Goal: Information Seeking & Learning: Check status

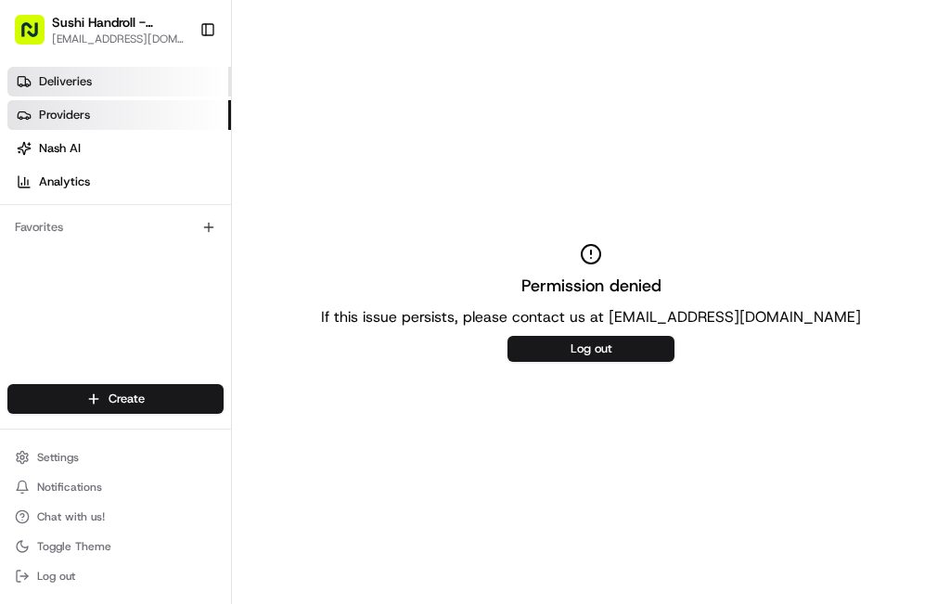
click at [32, 73] on link "Deliveries" at bounding box center [119, 82] width 224 height 30
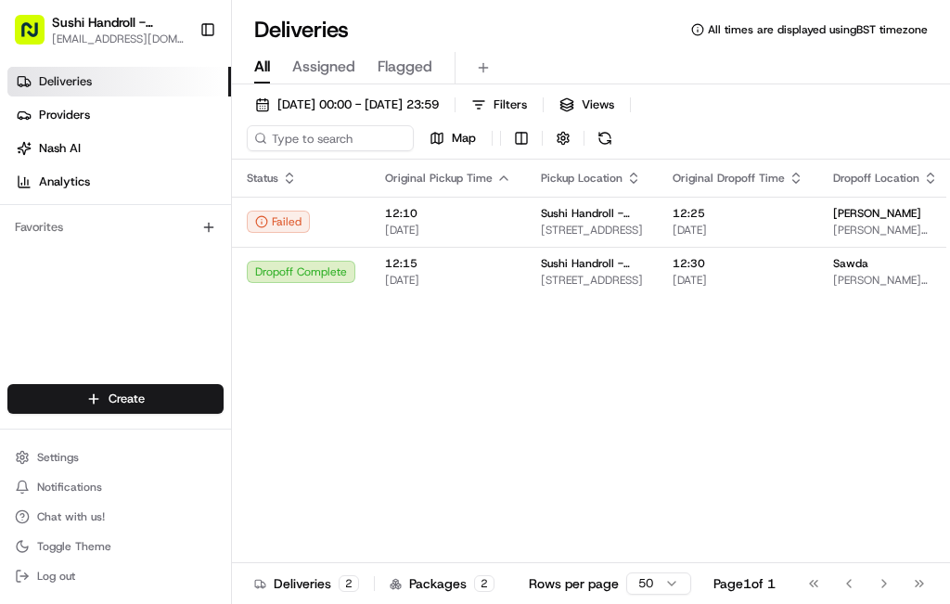
click at [323, 62] on span "Assigned" at bounding box center [323, 67] width 63 height 22
click at [408, 58] on span "Flagged" at bounding box center [404, 67] width 55 height 22
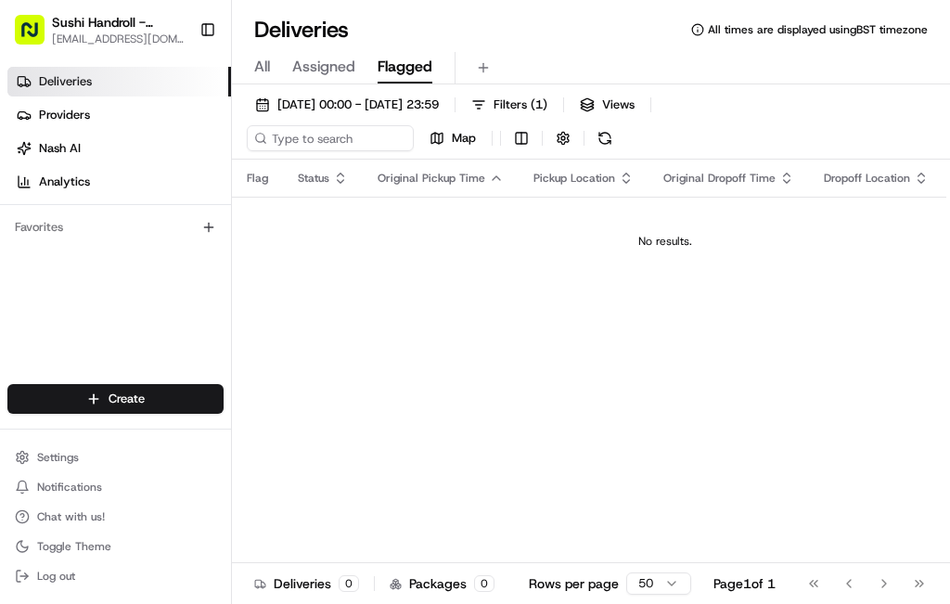
click at [261, 66] on span "All" at bounding box center [262, 67] width 16 height 22
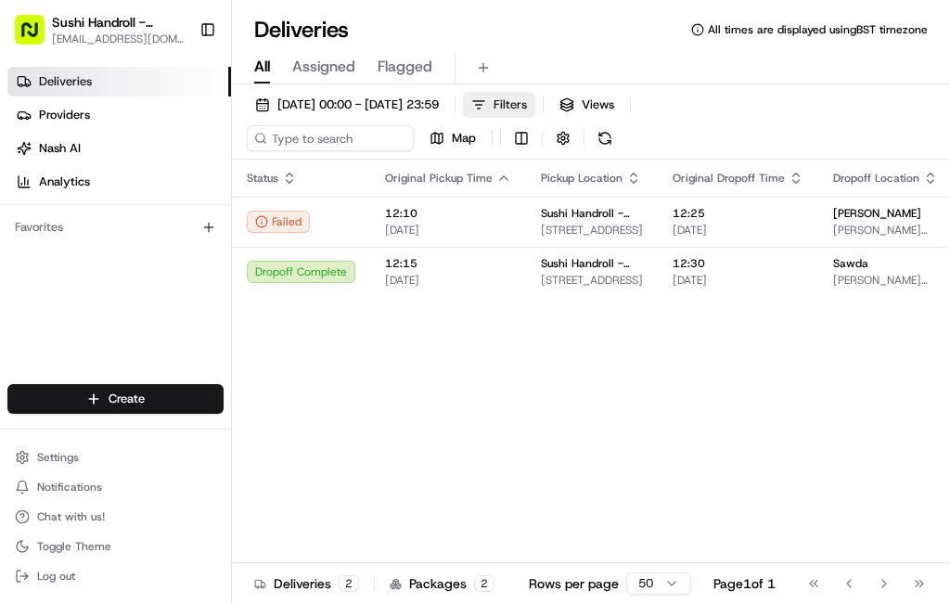
click at [527, 109] on span "Filters" at bounding box center [509, 104] width 33 height 17
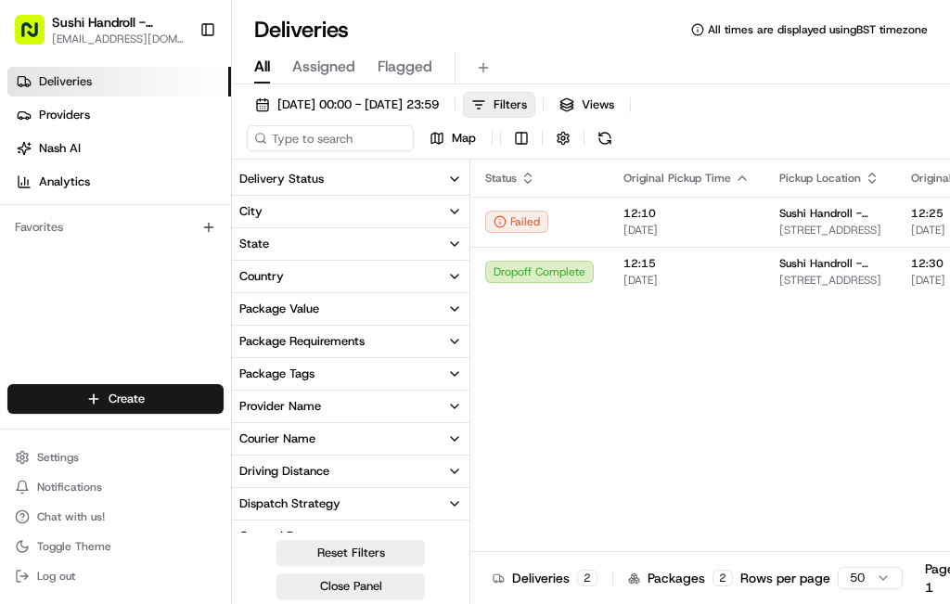
click at [390, 180] on button "Delivery Status" at bounding box center [350, 179] width 237 height 32
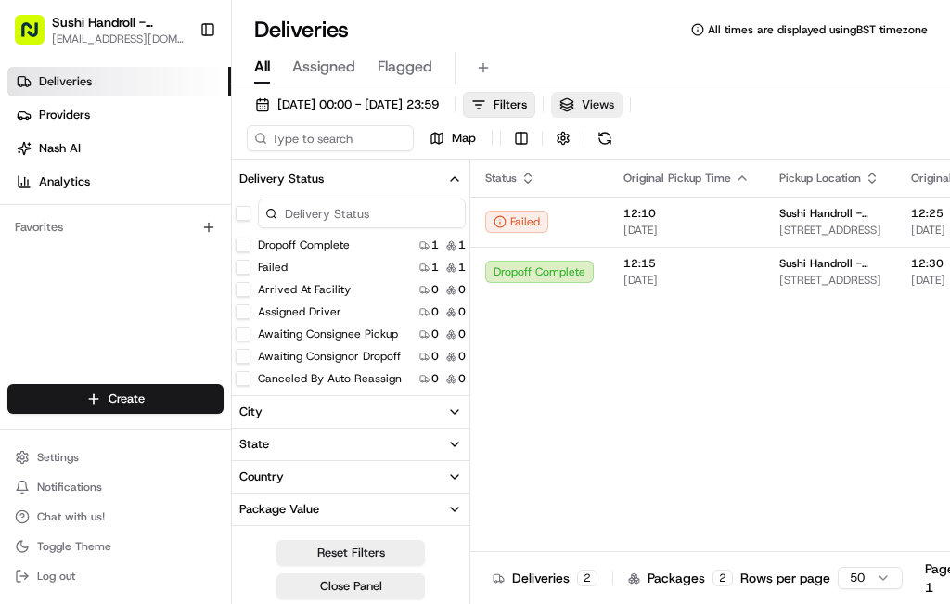
click at [614, 111] on span "Views" at bounding box center [598, 104] width 32 height 17
